Goal: Feedback & Contribution: Leave review/rating

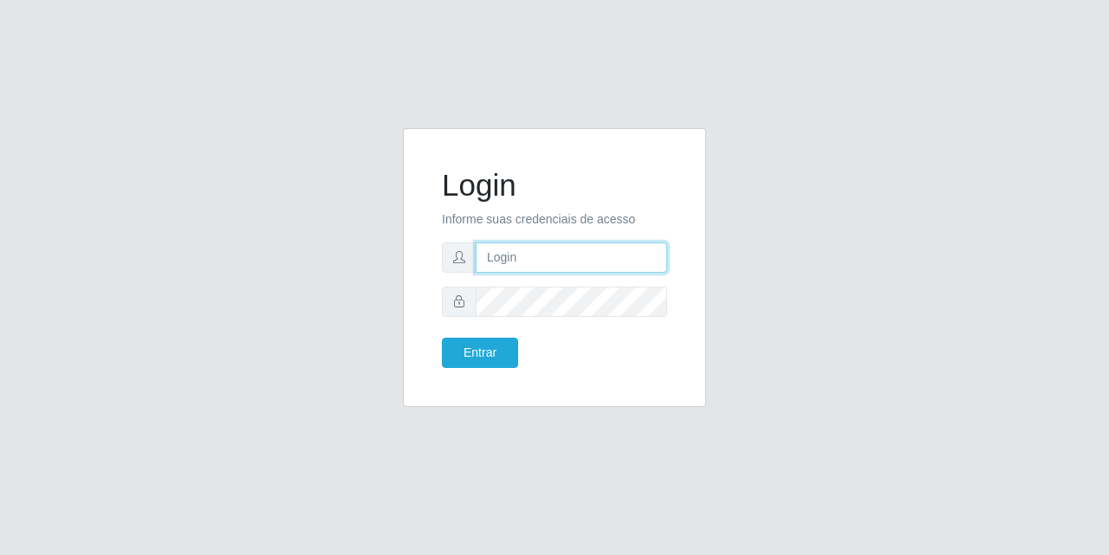
click at [502, 269] on input "text" at bounding box center [570, 258] width 191 height 30
type input "vitoria.justino123456@gmail.com"
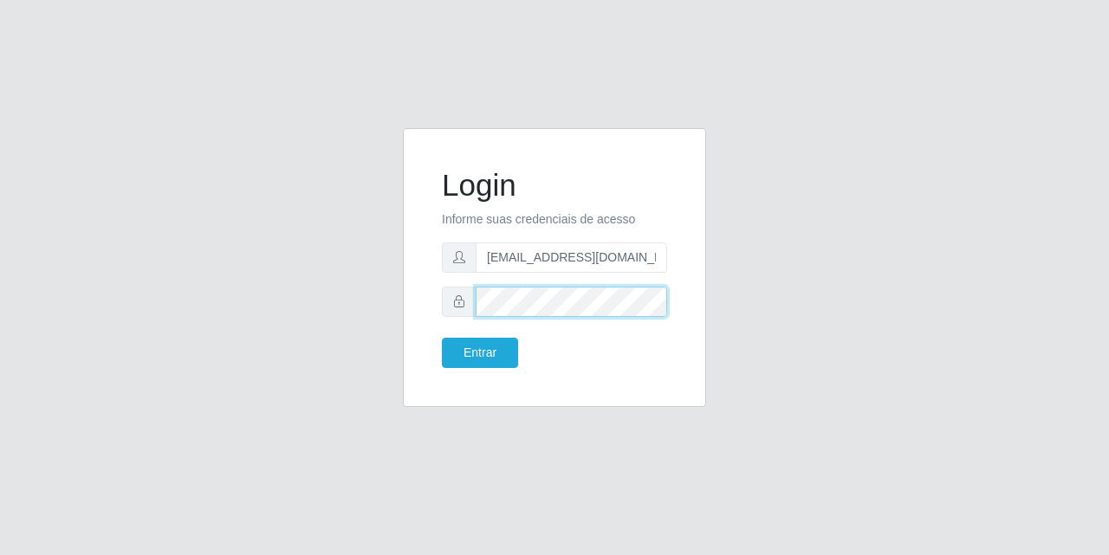
click at [442, 338] on button "Entrar" at bounding box center [480, 353] width 76 height 30
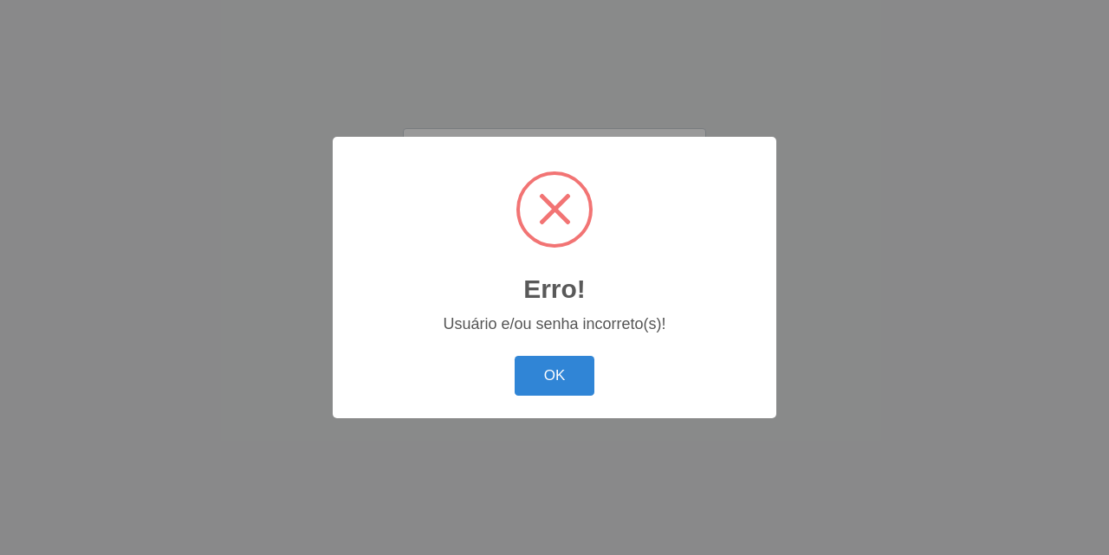
click at [514, 356] on button "OK" at bounding box center [554, 376] width 81 height 41
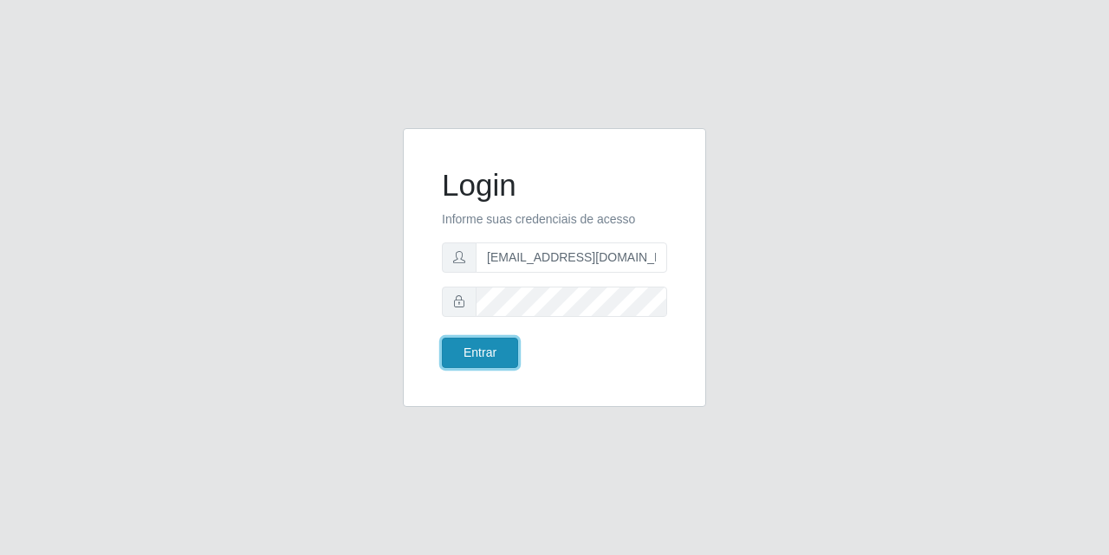
click at [501, 343] on button "Entrar" at bounding box center [480, 353] width 76 height 30
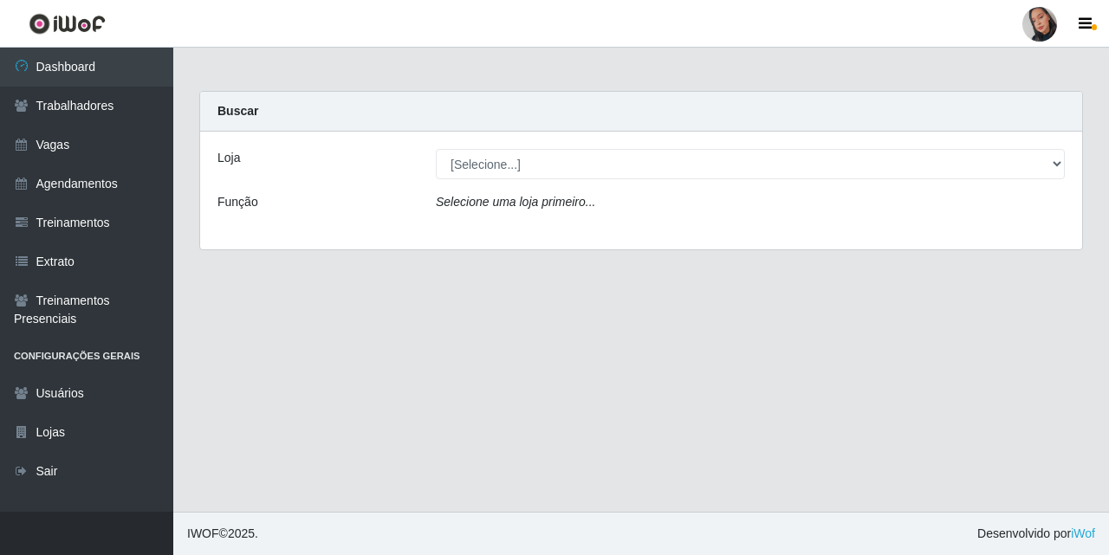
click at [523, 198] on icon "Selecione uma loja primeiro..." at bounding box center [515, 202] width 159 height 14
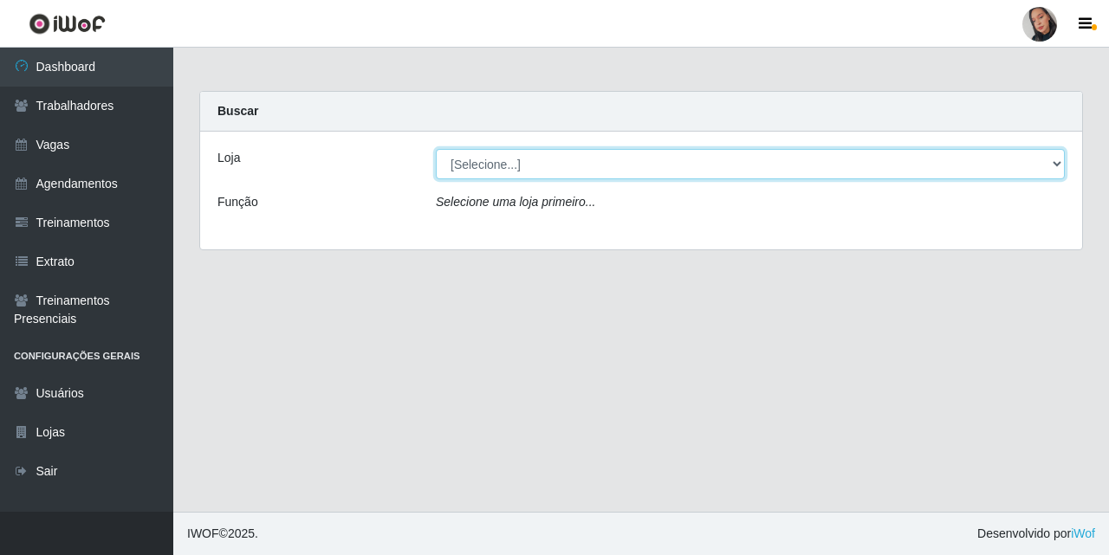
click at [527, 171] on select "[Selecione...] Supermercado [GEOGRAPHIC_DATA]" at bounding box center [750, 164] width 629 height 30
select select "165"
click at [436, 149] on select "[Selecione...] Supermercado [GEOGRAPHIC_DATA]" at bounding box center [750, 164] width 629 height 30
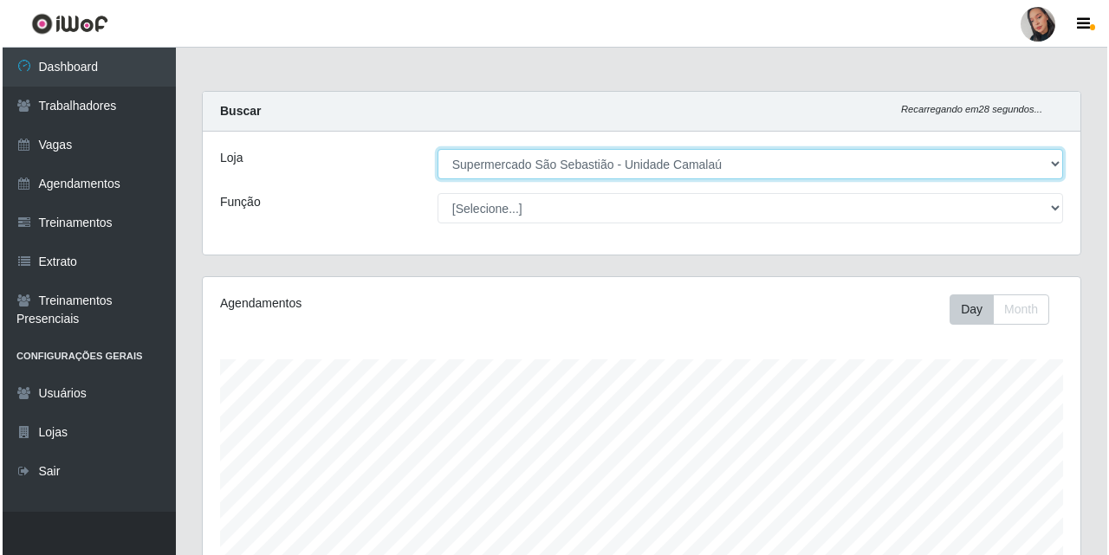
scroll to position [503, 0]
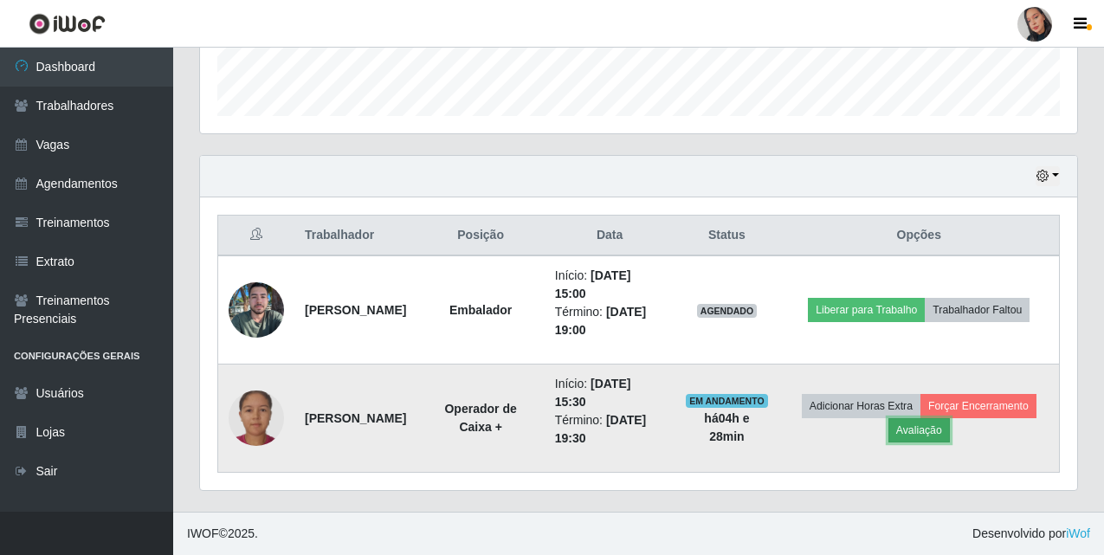
click at [950, 431] on button "Avaliação" at bounding box center [919, 430] width 61 height 24
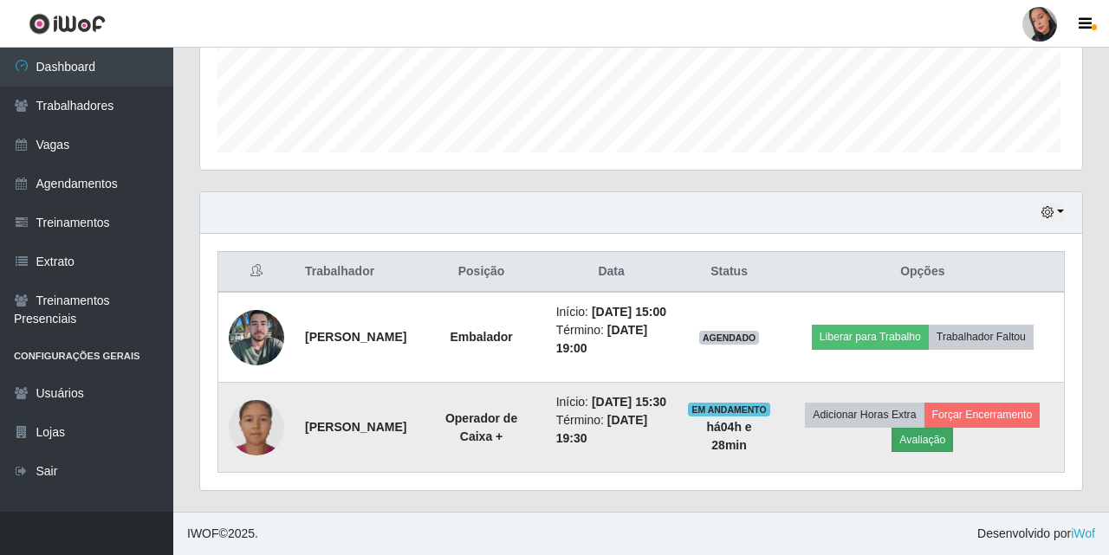
scroll to position [359, 869]
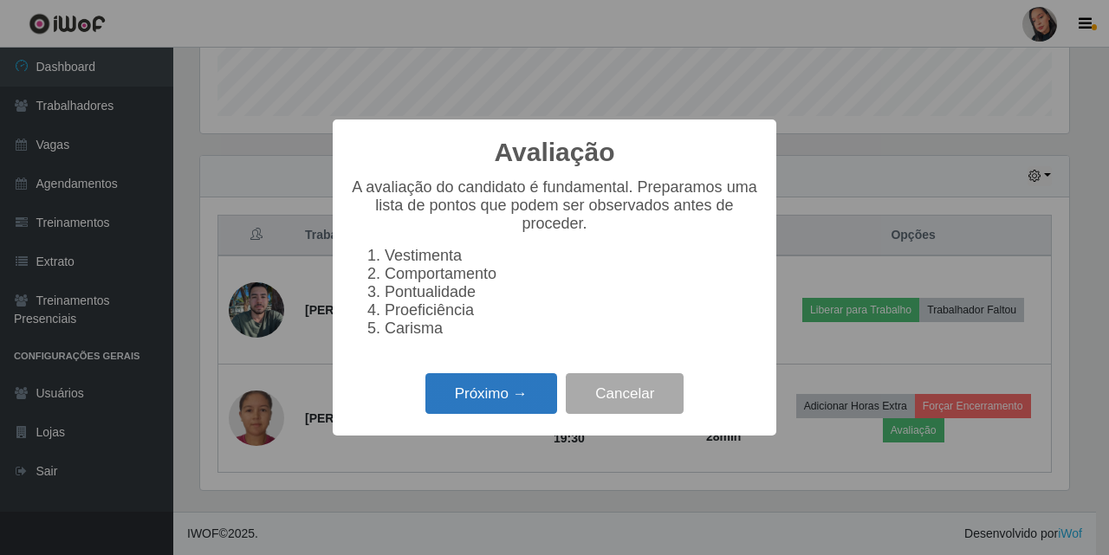
click at [532, 400] on button "Próximo →" at bounding box center [491, 393] width 132 height 41
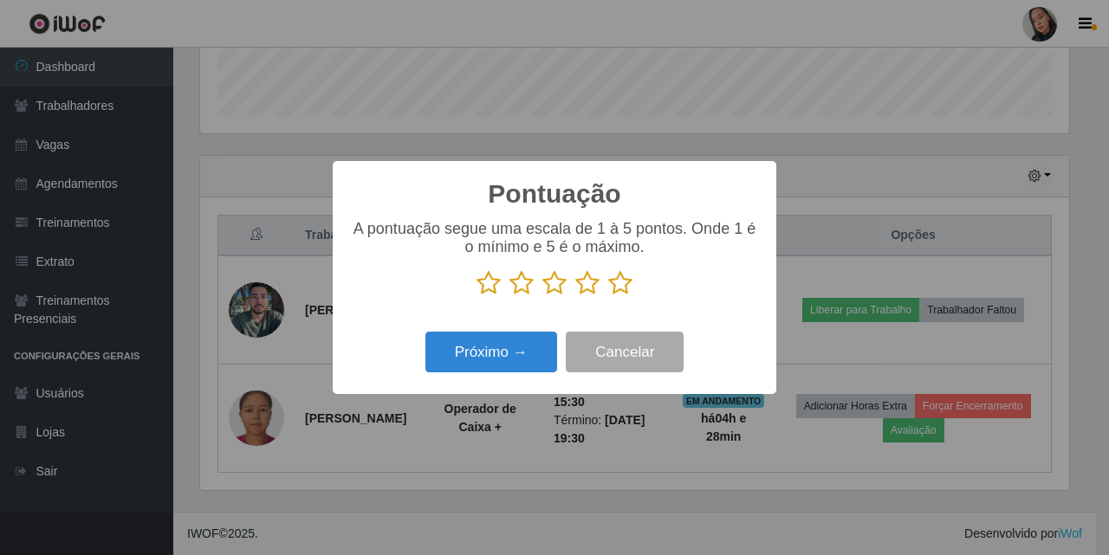
click at [627, 281] on icon at bounding box center [620, 283] width 24 height 26
click at [608, 296] on input "radio" at bounding box center [608, 296] width 0 height 0
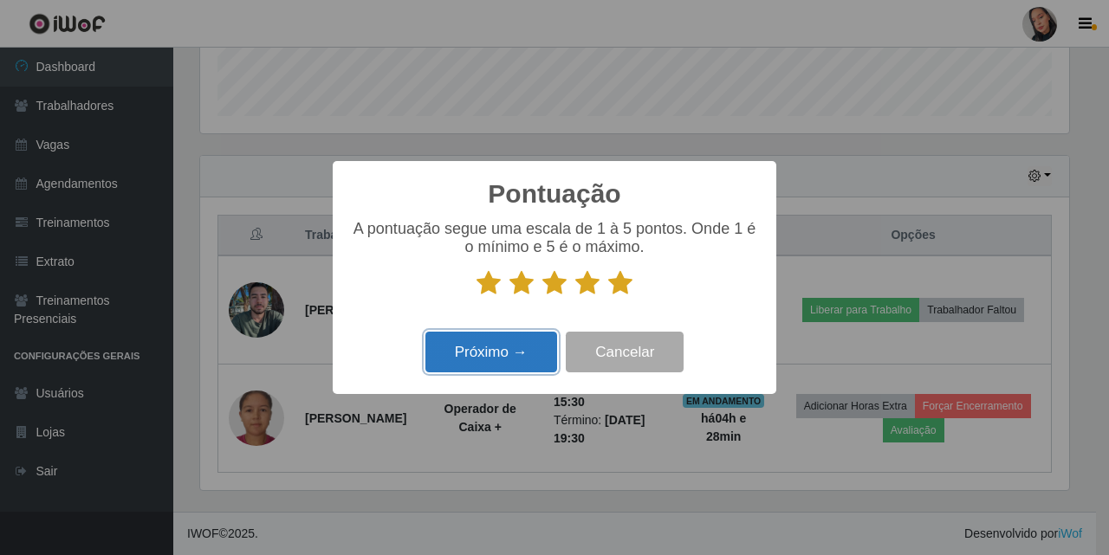
click at [526, 343] on button "Próximo →" at bounding box center [491, 352] width 132 height 41
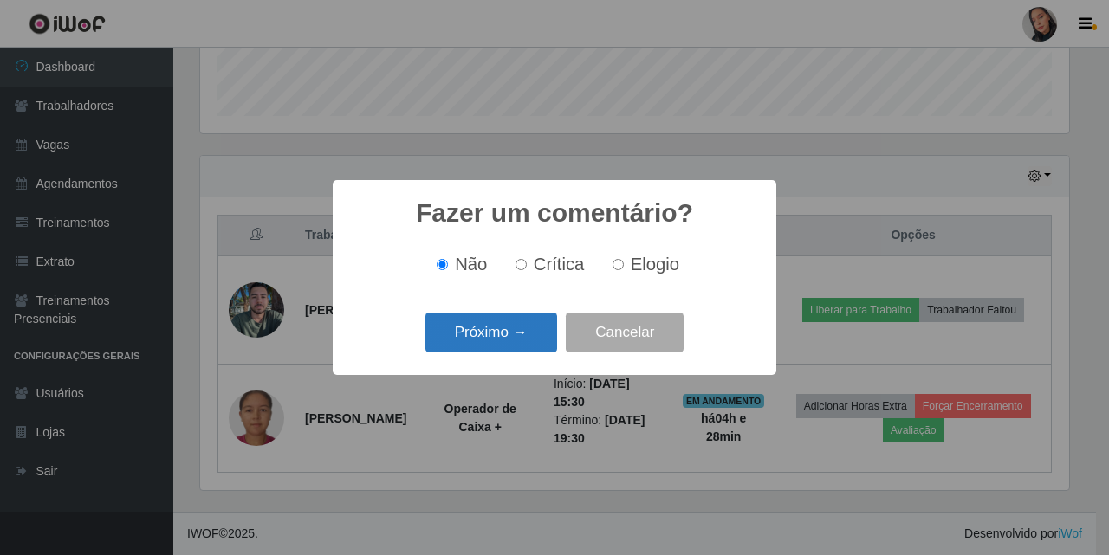
click at [520, 342] on button "Próximo →" at bounding box center [491, 333] width 132 height 41
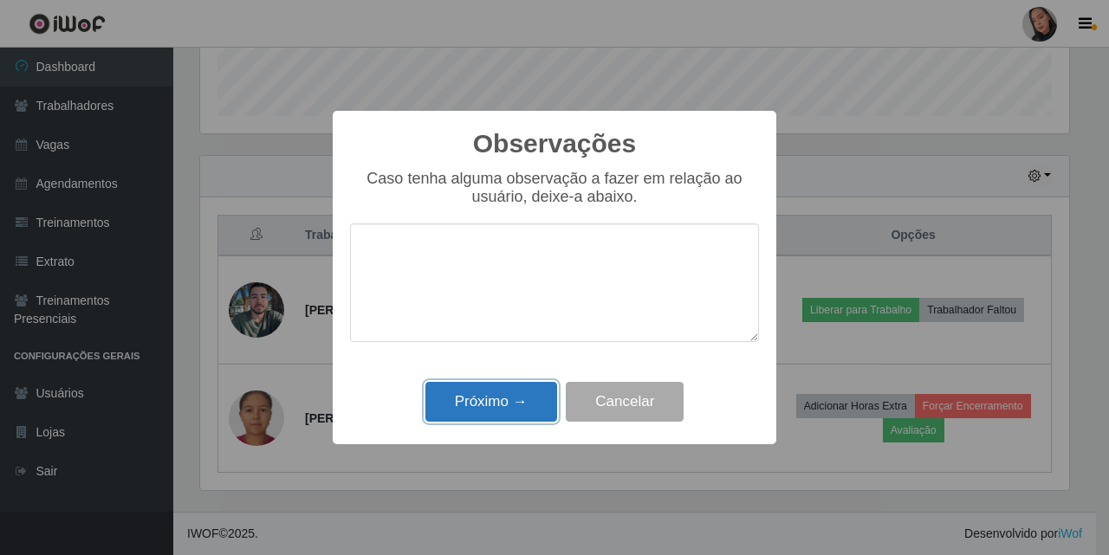
click at [504, 394] on button "Próximo →" at bounding box center [491, 402] width 132 height 41
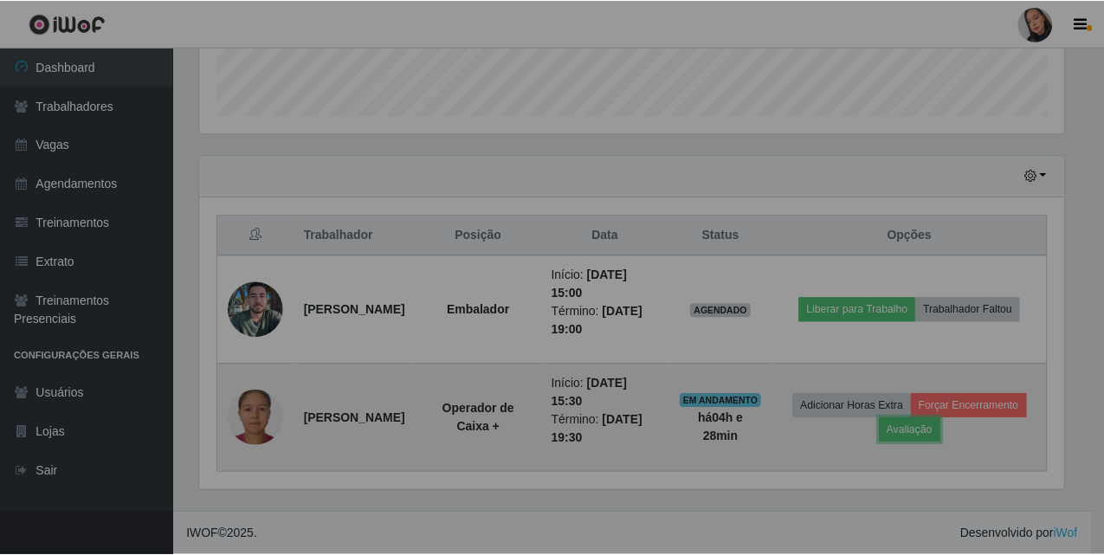
scroll to position [359, 877]
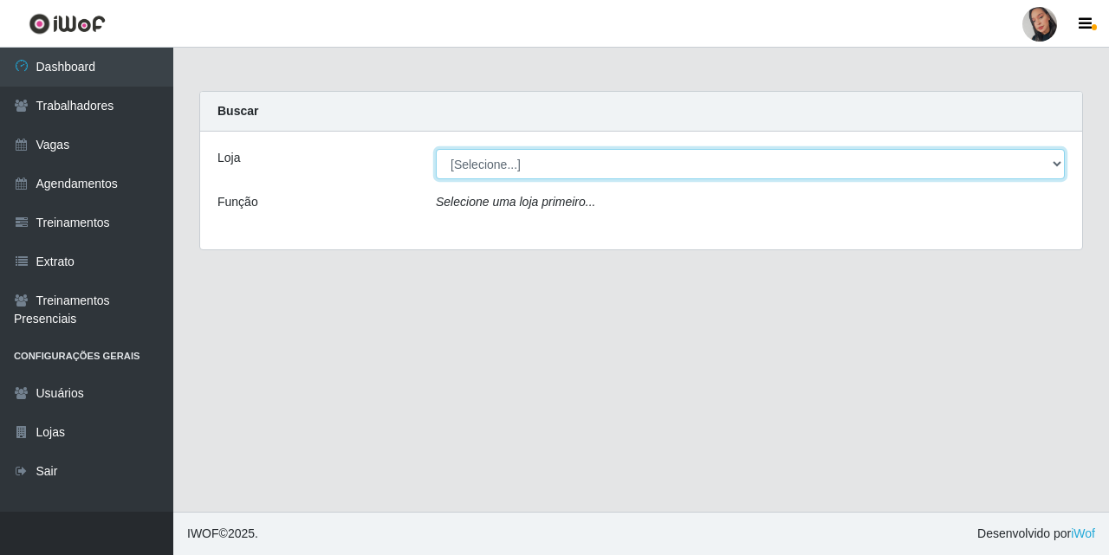
drag, startPoint x: 674, startPoint y: 151, endPoint x: 676, endPoint y: 168, distance: 17.4
click at [675, 152] on select "[Selecione...] Supermercado [GEOGRAPHIC_DATA]" at bounding box center [750, 164] width 629 height 30
select select "165"
click at [436, 149] on select "[Selecione...] Supermercado [GEOGRAPHIC_DATA]" at bounding box center [750, 164] width 629 height 30
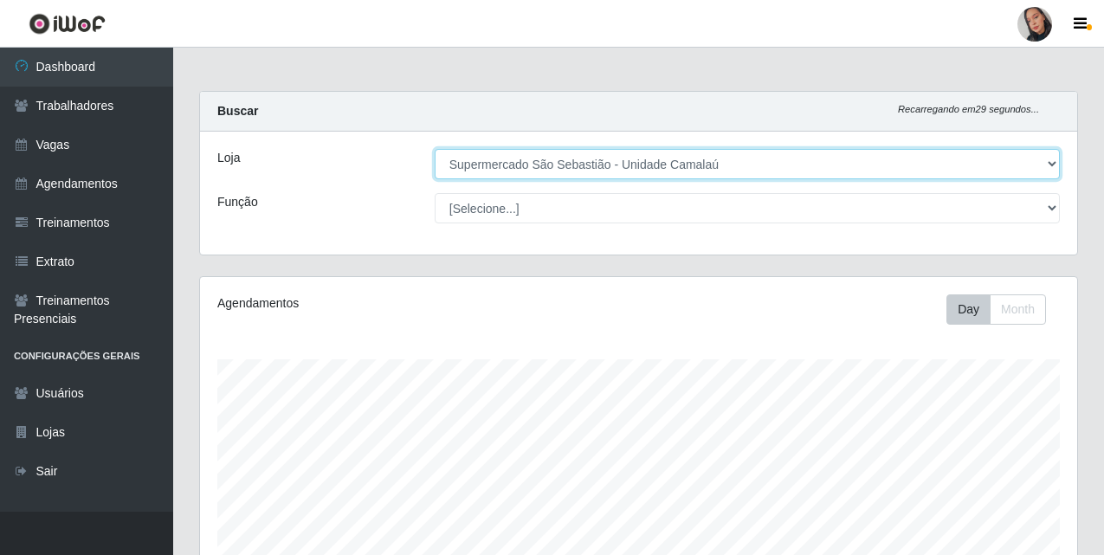
scroll to position [503, 0]
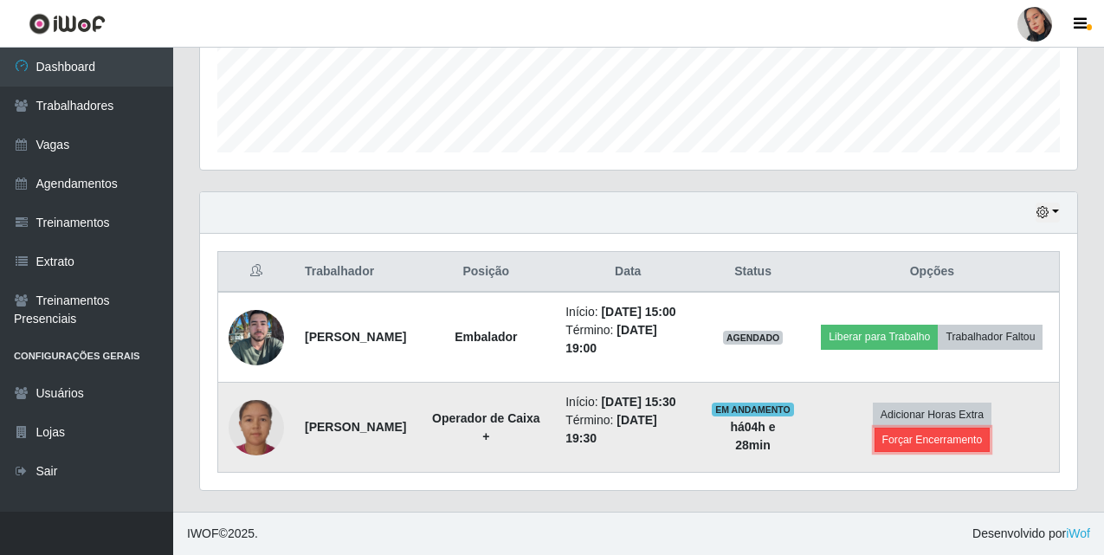
click at [981, 428] on button "Forçar Encerramento" at bounding box center [933, 440] width 116 height 24
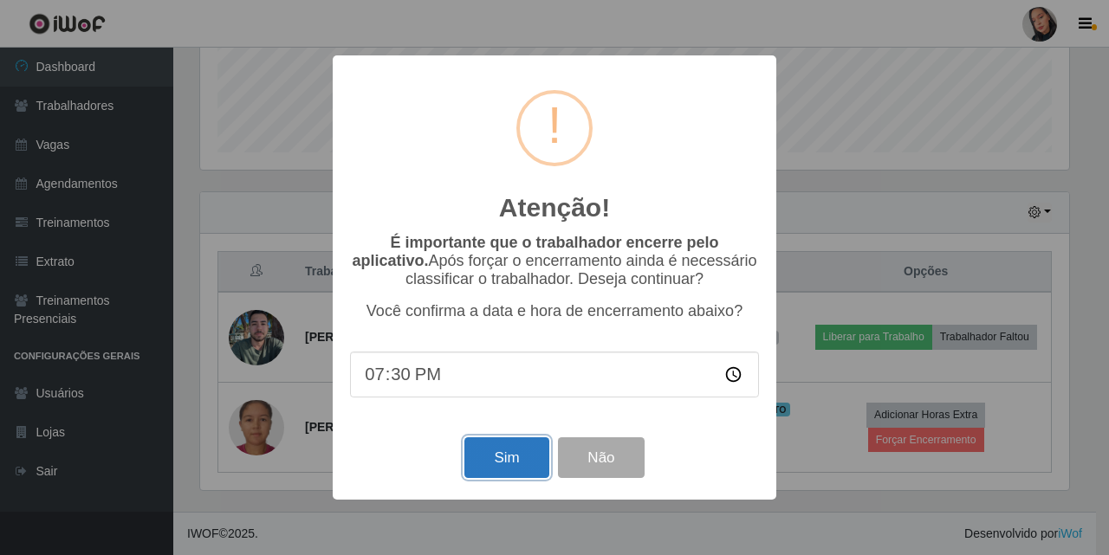
click at [500, 472] on button "Sim" at bounding box center [506, 457] width 84 height 41
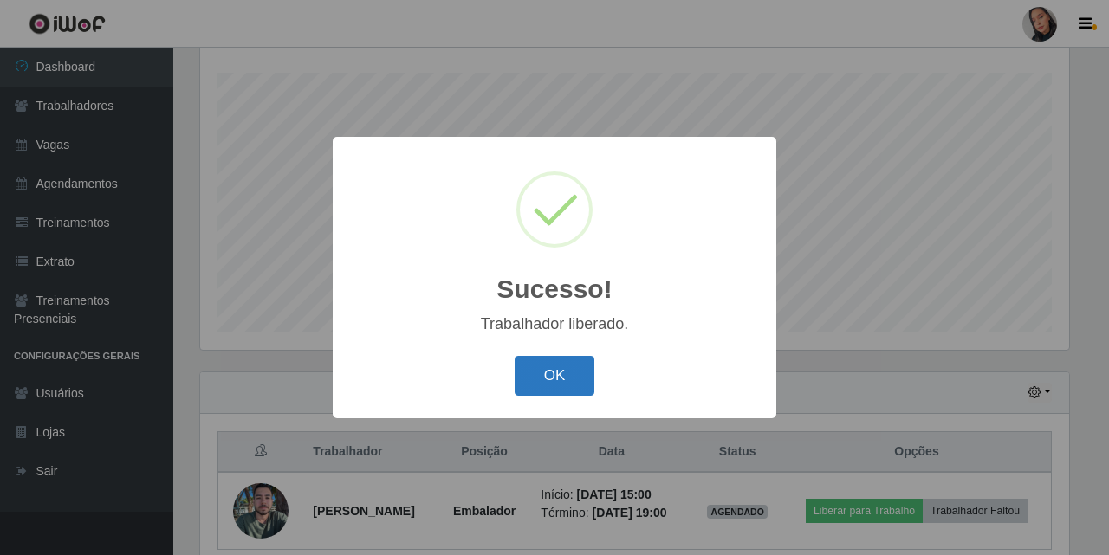
click at [574, 379] on button "OK" at bounding box center [554, 376] width 81 height 41
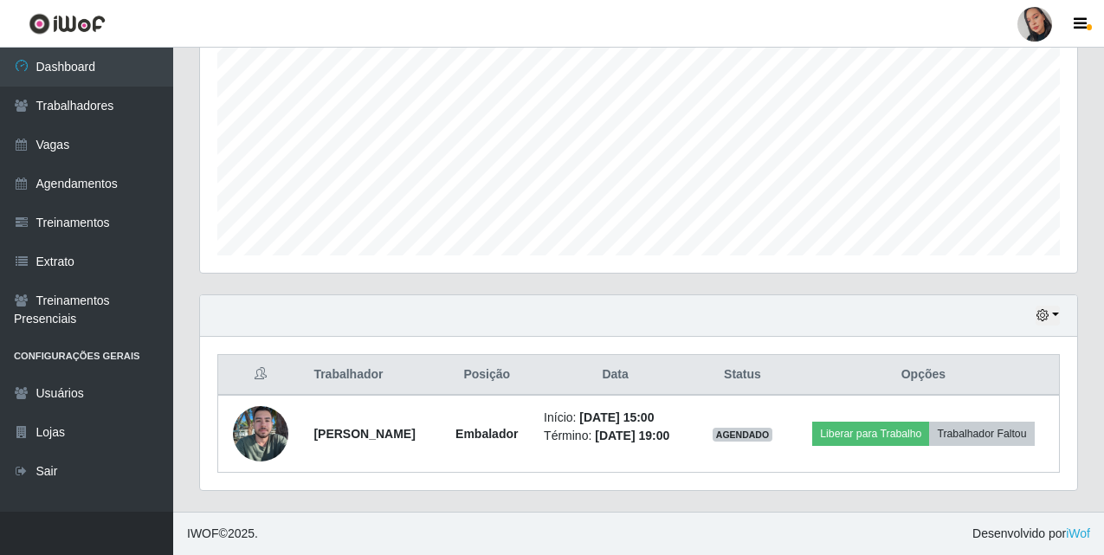
scroll to position [359, 877]
click at [1040, 23] on div at bounding box center [1035, 24] width 35 height 35
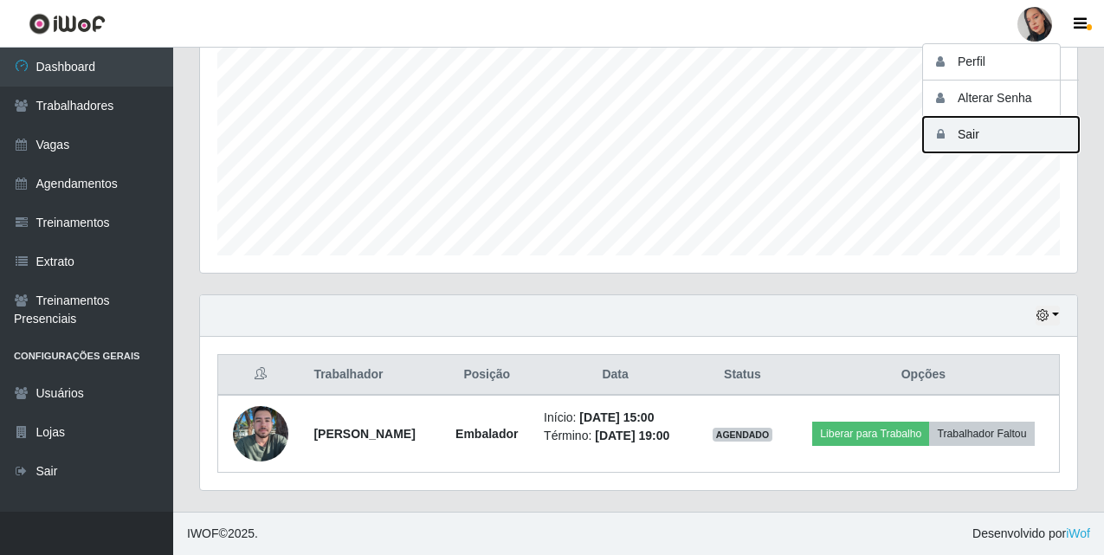
click at [1017, 131] on button "Sair" at bounding box center [1001, 135] width 156 height 36
